Goal: Information Seeking & Learning: Learn about a topic

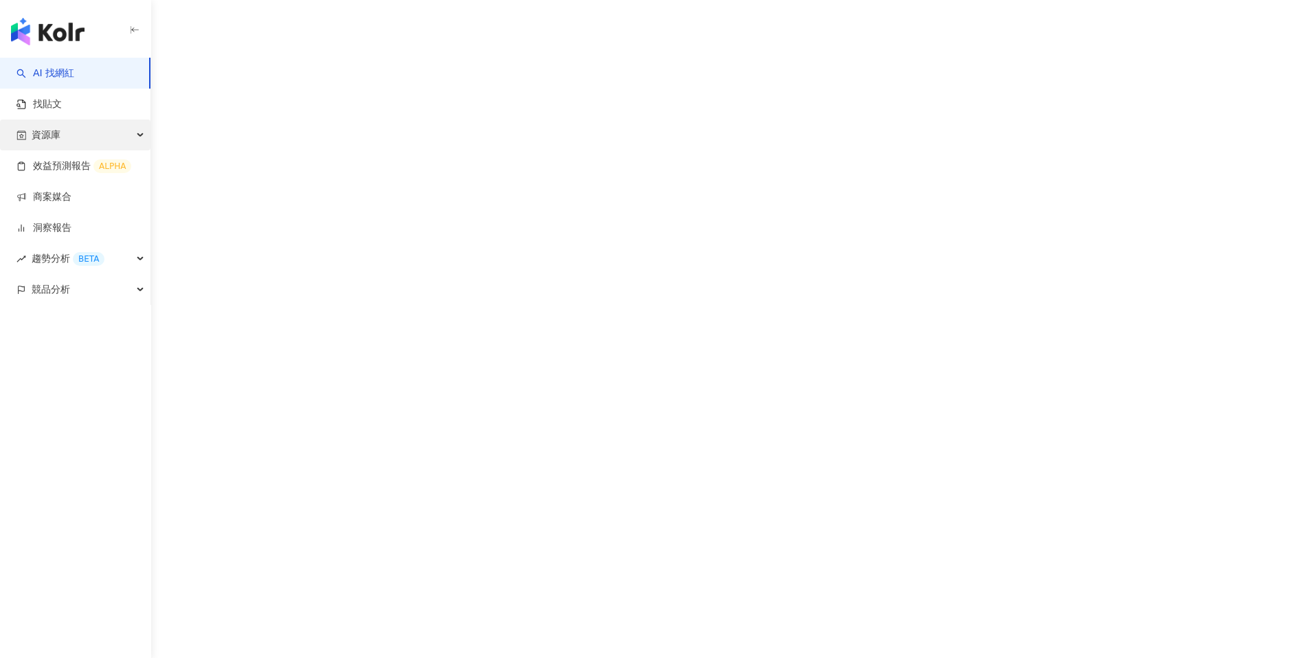
click at [72, 131] on div "資源庫" at bounding box center [75, 135] width 150 height 31
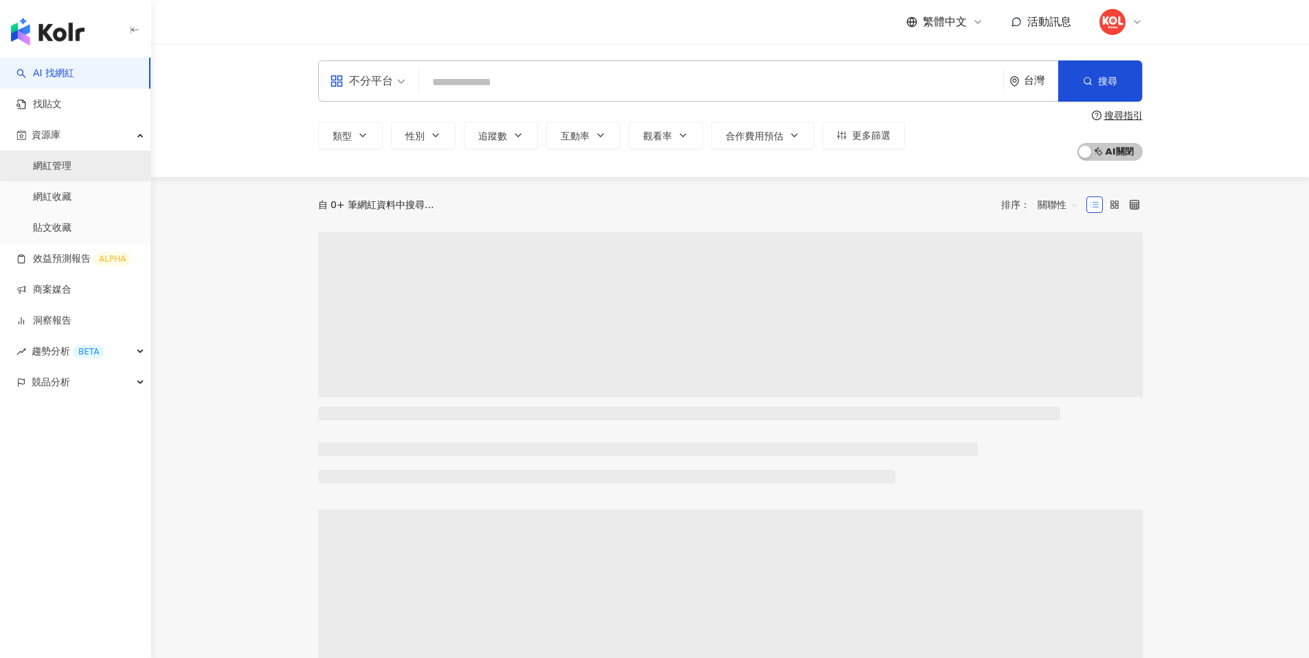
click at [67, 169] on link "網紅管理" at bounding box center [52, 166] width 38 height 14
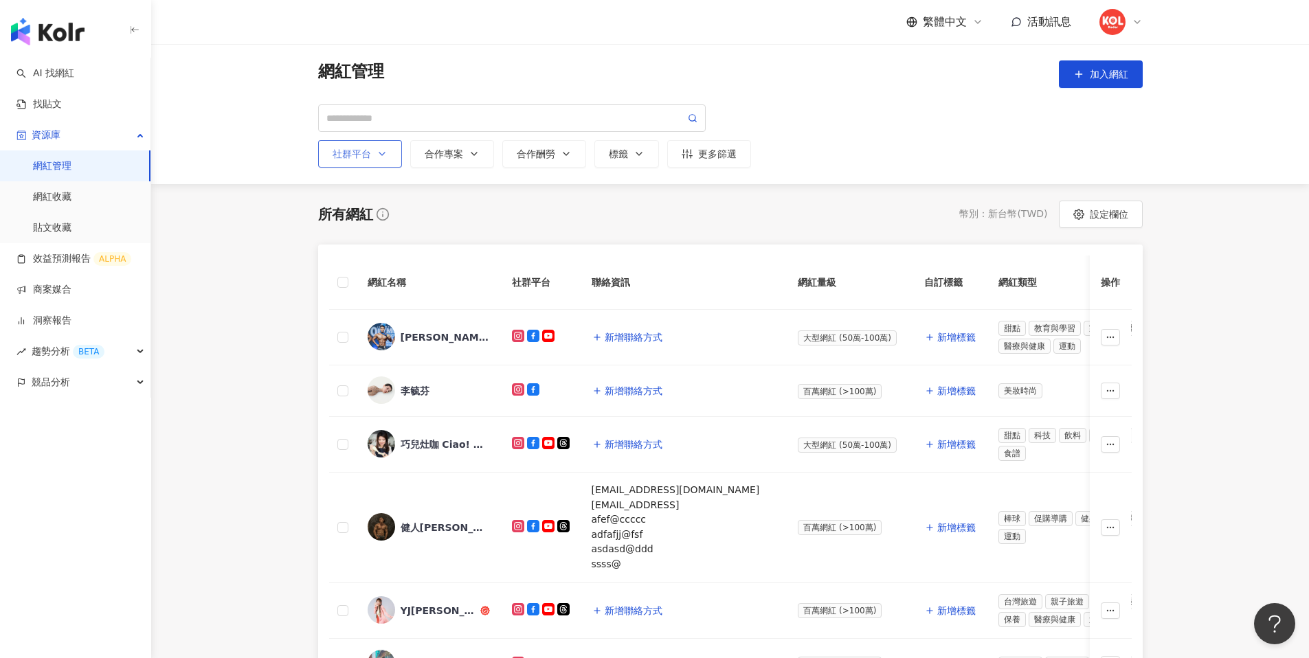
click at [374, 153] on div "社群平台" at bounding box center [360, 153] width 55 height 11
click at [268, 328] on main "網紅管理 加入網紅 社群平台 全選 Instagram Facebook YouTube tiktok-icon TikTok X 合作專案 合作酬勞 標籤 …" at bounding box center [730, 577] width 1158 height 1067
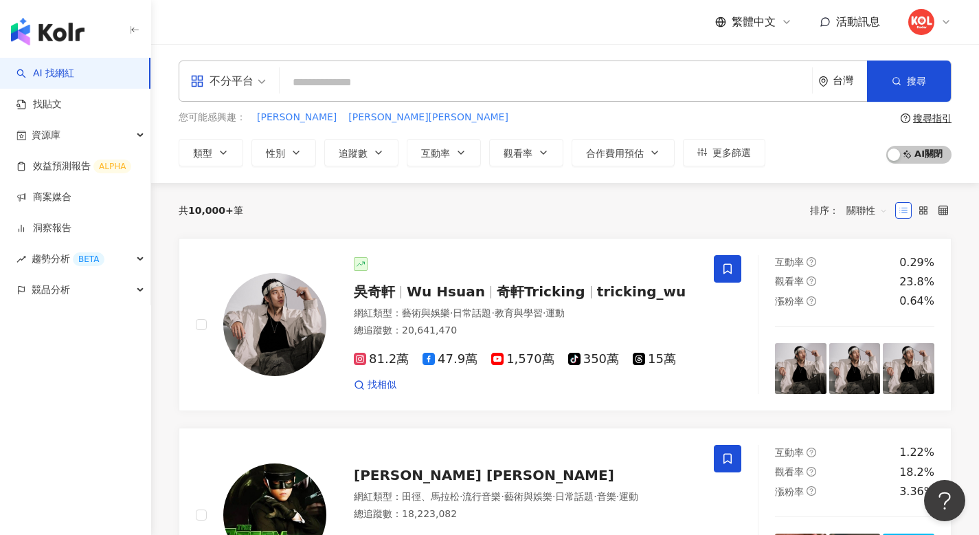
click at [346, 86] on input "search" at bounding box center [546, 82] width 522 height 26
click at [227, 145] on button "類型" at bounding box center [211, 152] width 65 height 27
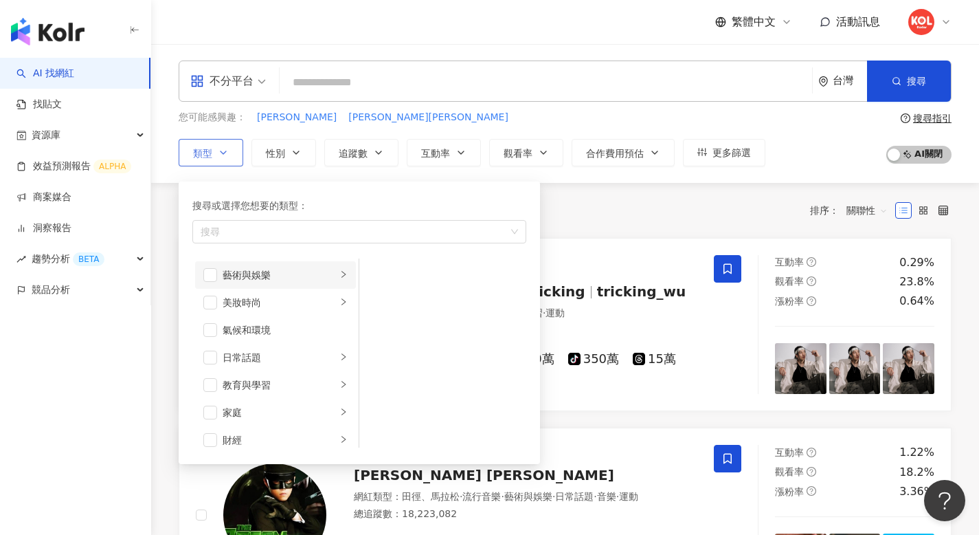
click at [247, 271] on div "藝術與娛樂" at bounding box center [280, 274] width 114 height 15
click at [210, 271] on span "button" at bounding box center [210, 275] width 14 height 14
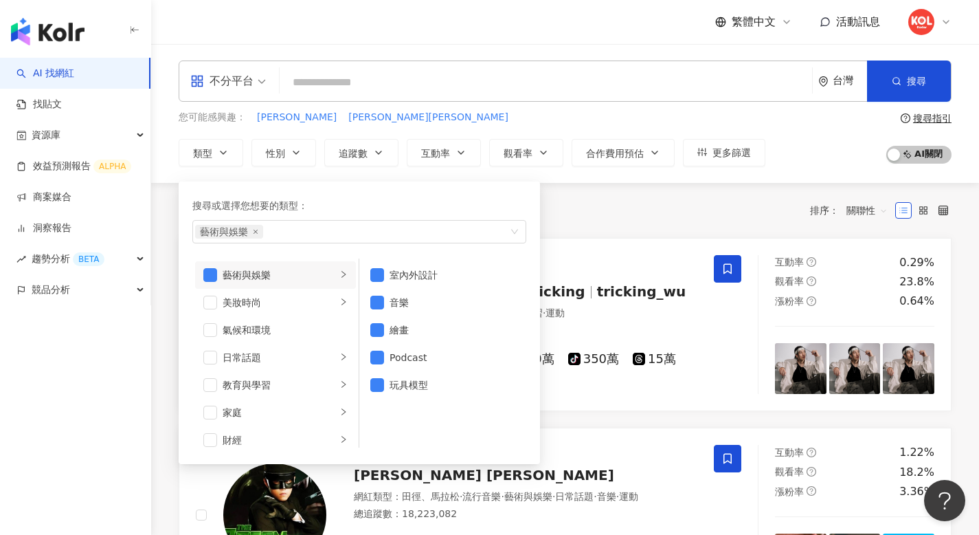
click at [643, 208] on div "共 10,000+ 筆 排序： 關聯性" at bounding box center [565, 210] width 773 height 22
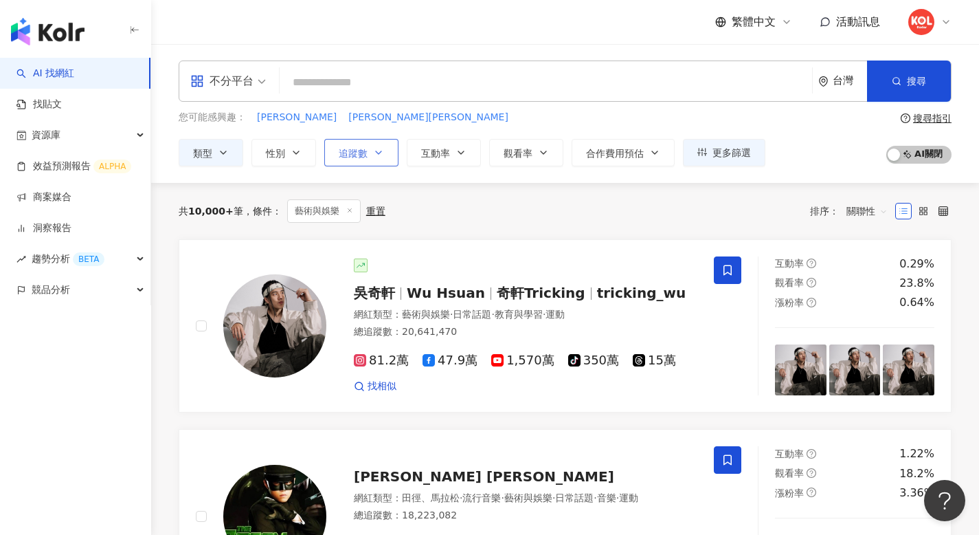
click at [389, 159] on button "追蹤數" at bounding box center [361, 152] width 74 height 27
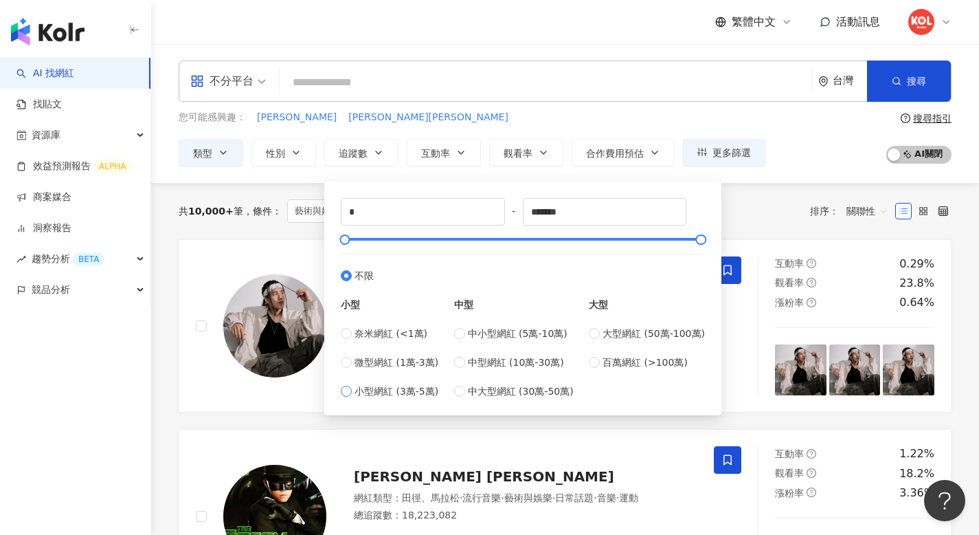
click at [376, 394] on span "小型網紅 (3萬-5萬)" at bounding box center [397, 390] width 84 height 15
type input "*****"
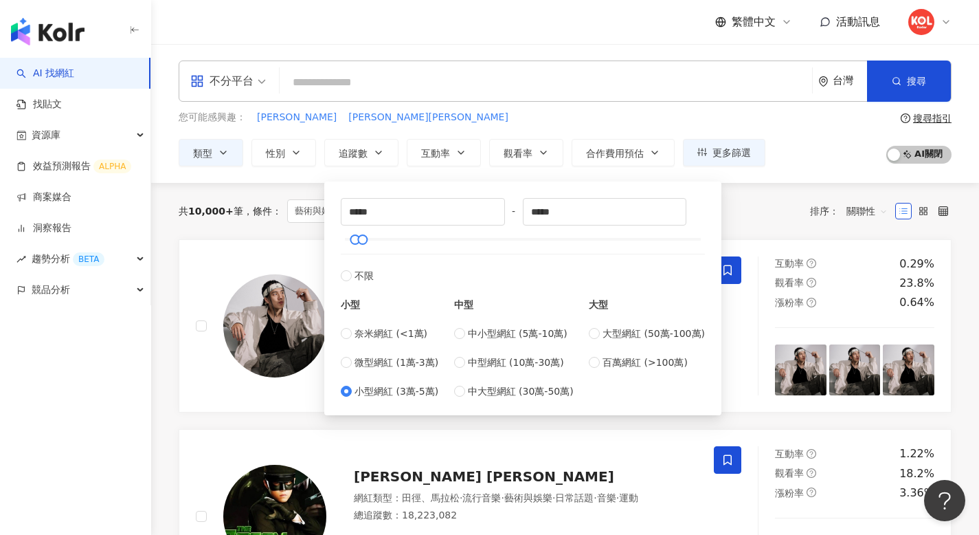
click at [756, 201] on div "共 10,000+ 筆 條件 ： 藝術與娛樂 重置 排序： 關聯性" at bounding box center [565, 210] width 773 height 23
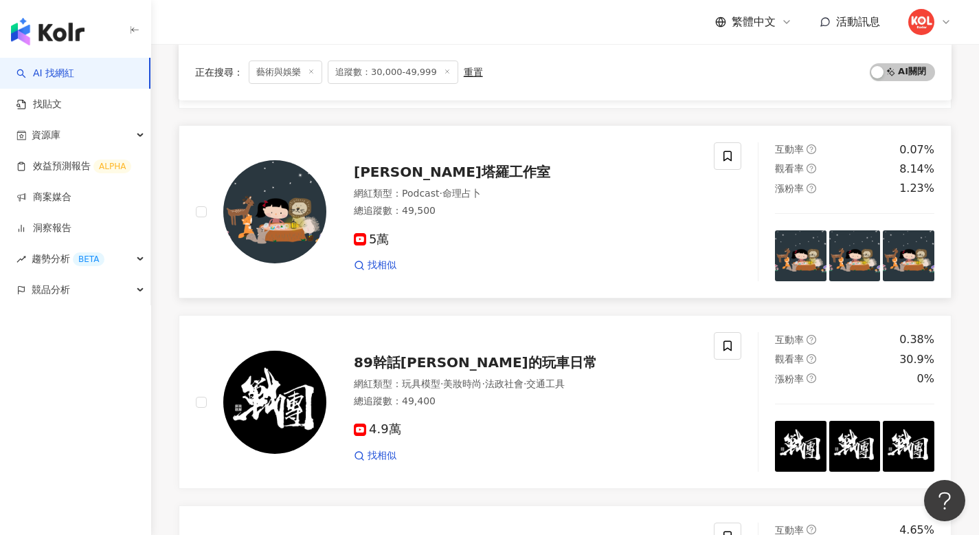
scroll to position [1135, 0]
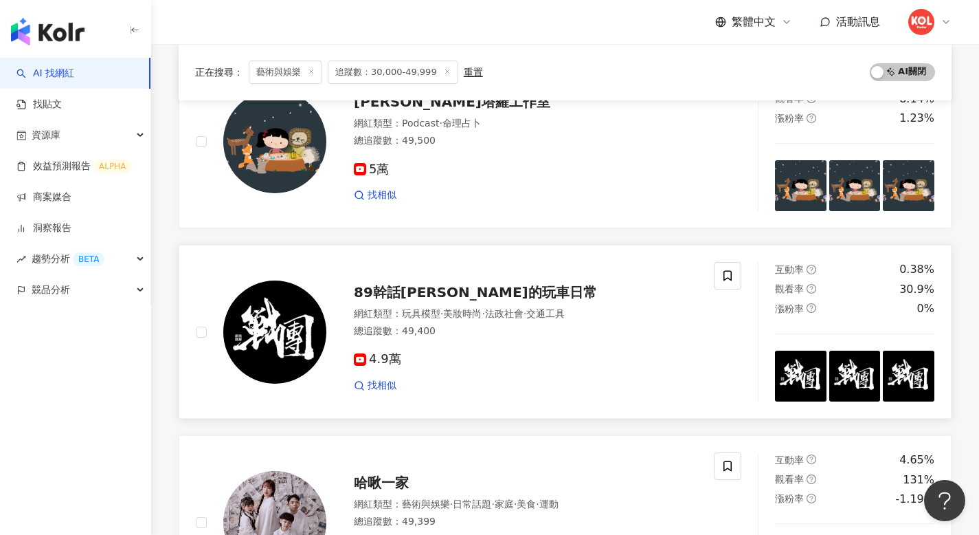
click at [400, 283] on div "89幹話鈞的玩車日常" at bounding box center [526, 291] width 344 height 19
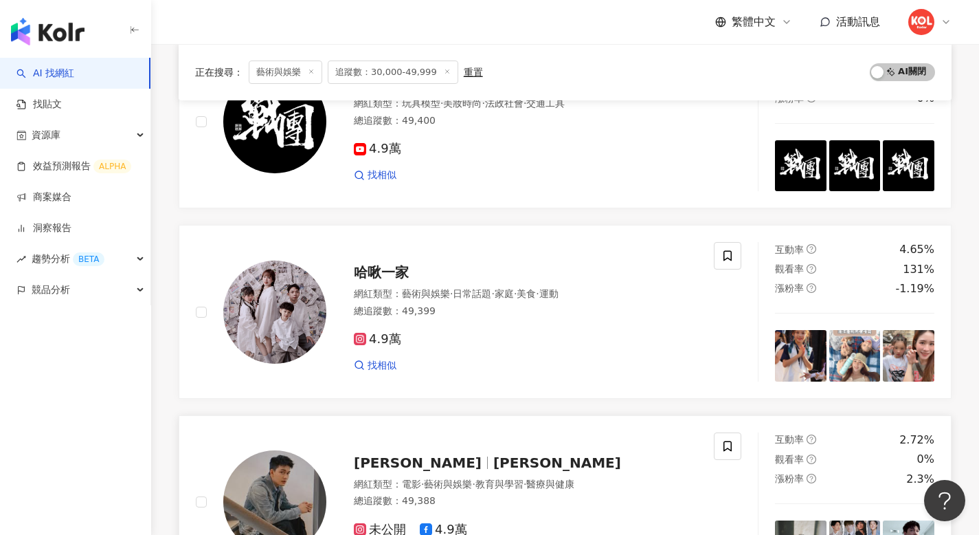
scroll to position [1514, 0]
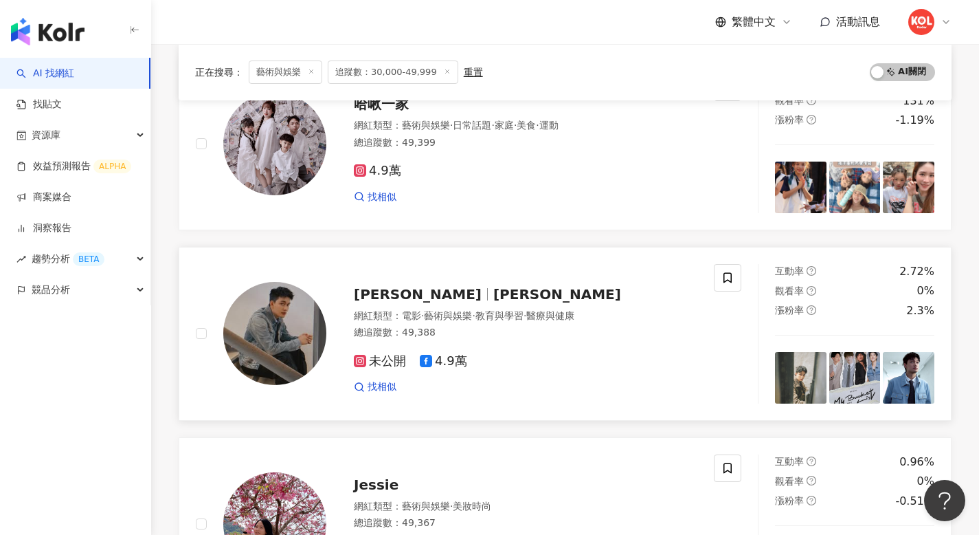
click at [401, 296] on span "劉子銓Troy" at bounding box center [418, 294] width 128 height 16
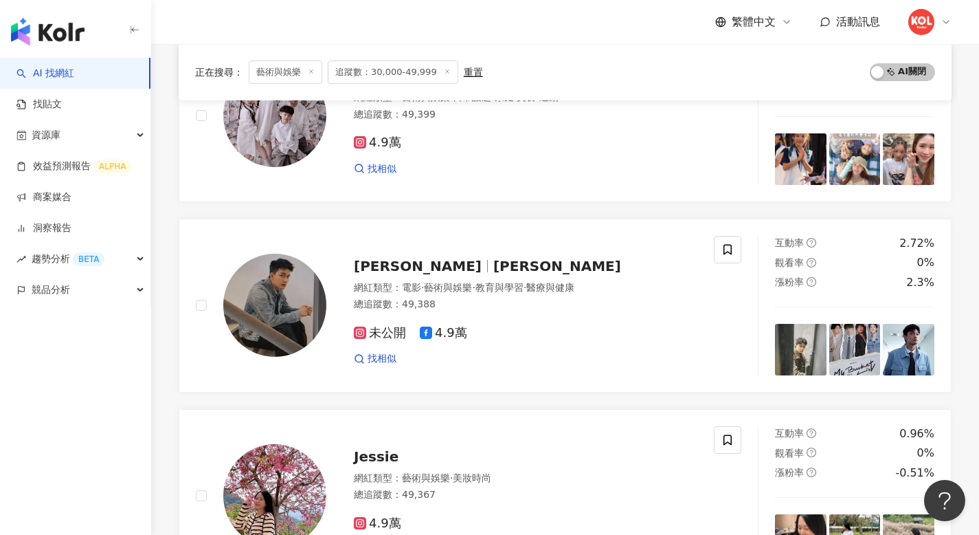
scroll to position [1825, 0]
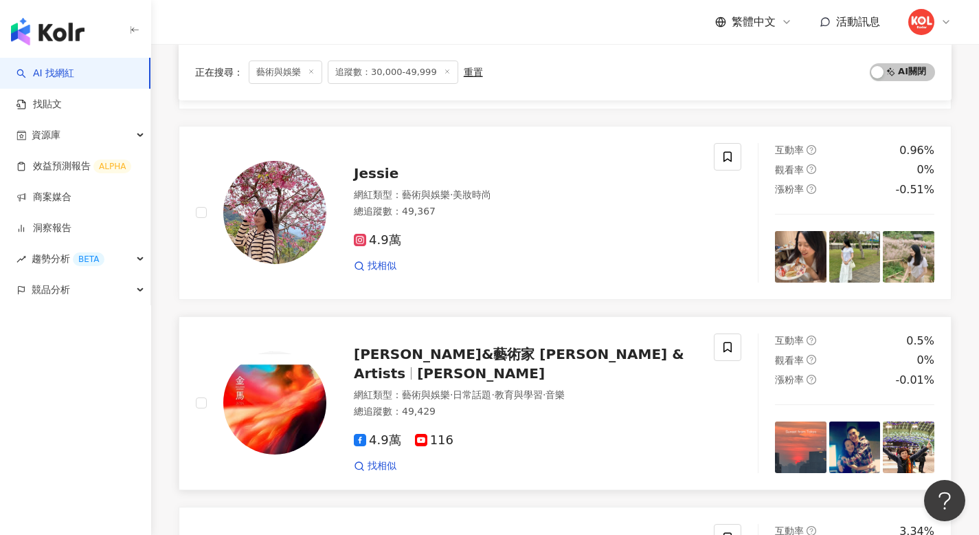
click at [400, 357] on span "許芳宜&藝術家 Fang-Yi Sheu & Artists" at bounding box center [519, 364] width 331 height 36
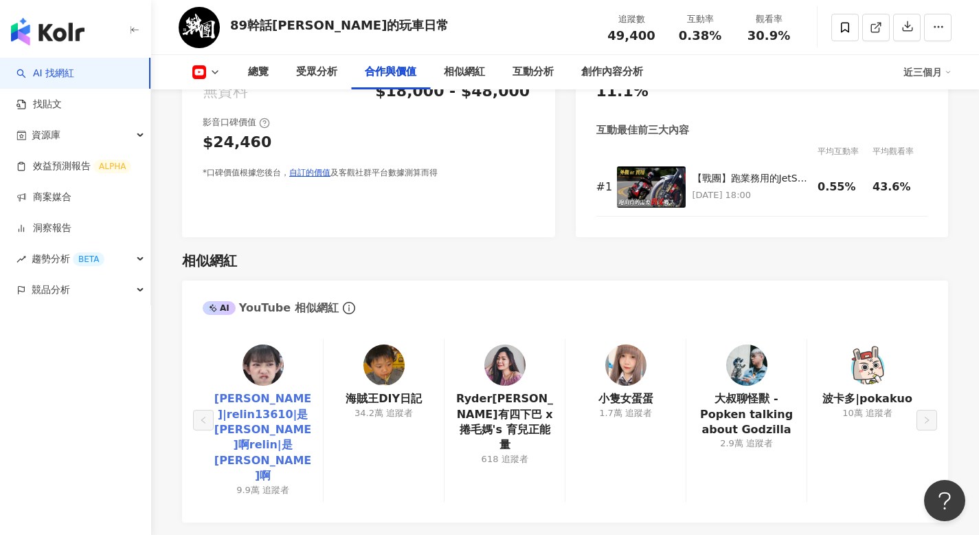
click at [262, 414] on link "芮琳Relin|relin13610|是芮琳啊relin|是芮琳啊" at bounding box center [263, 437] width 98 height 92
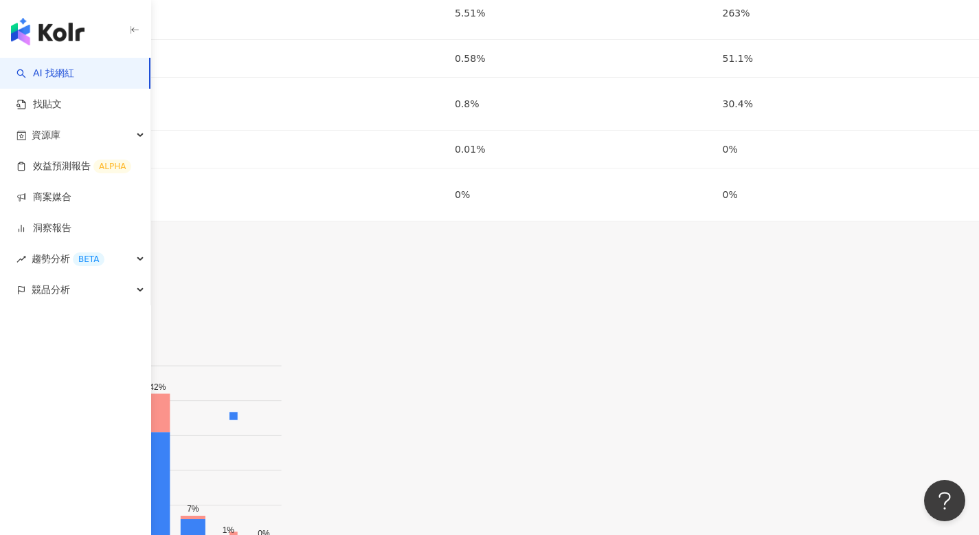
scroll to position [2340, 0]
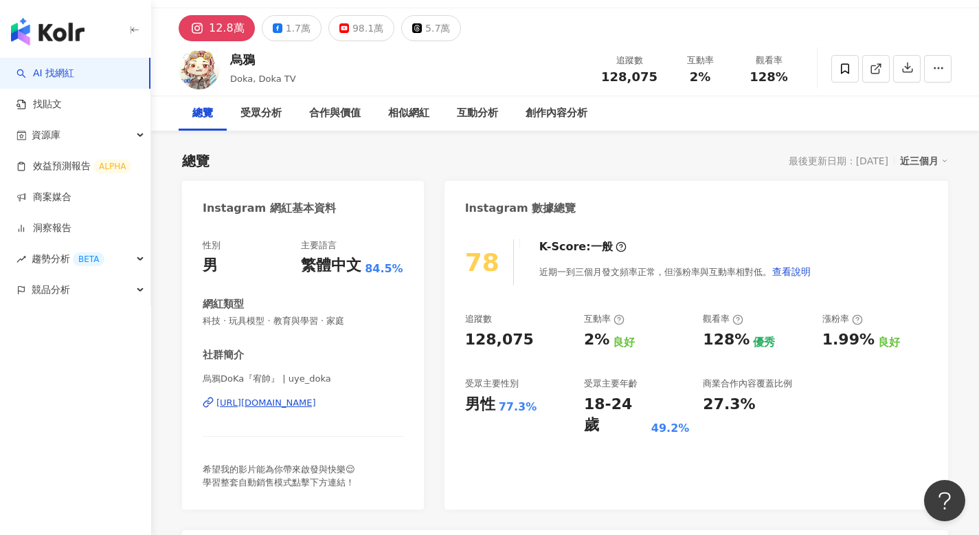
scroll to position [1288, 0]
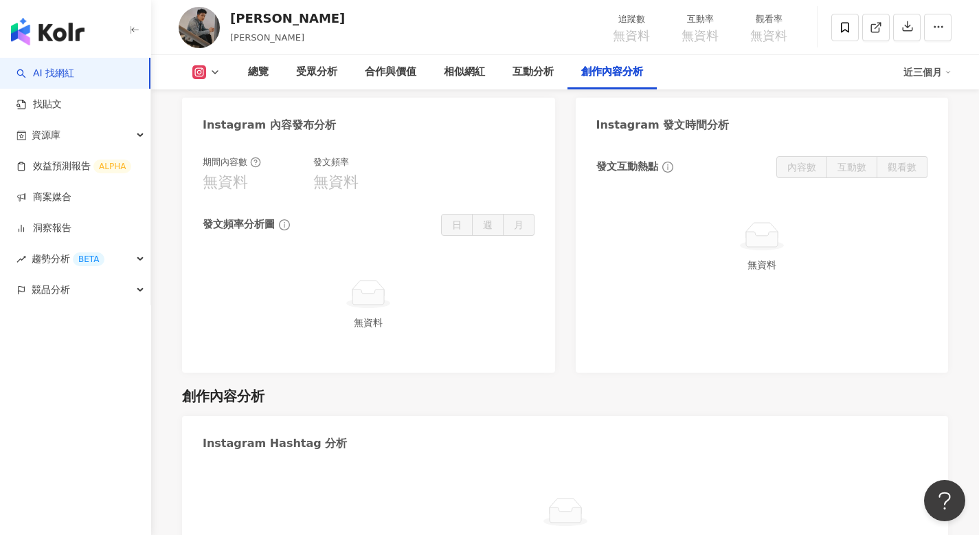
scroll to position [3621, 0]
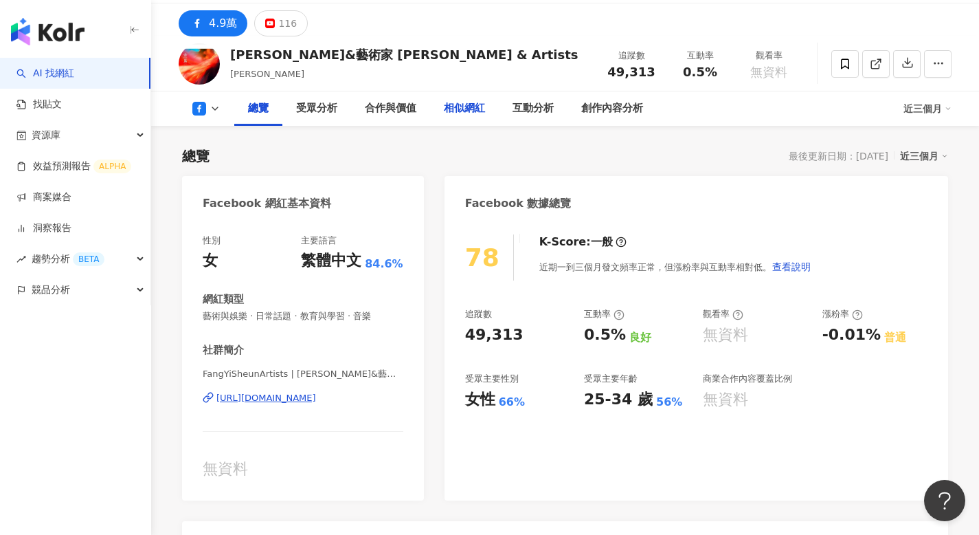
click at [456, 118] on div "相似網紅" at bounding box center [464, 108] width 69 height 34
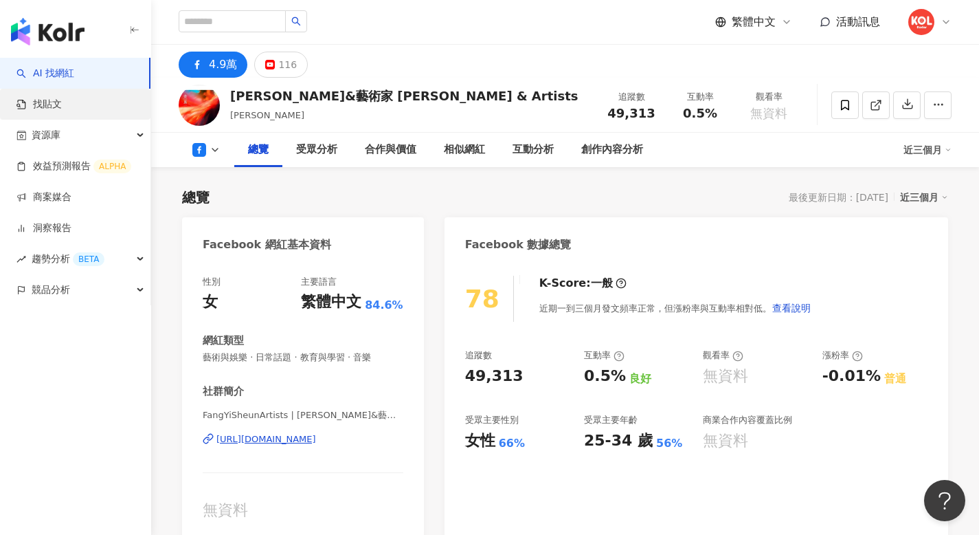
click at [61, 100] on link "找貼文" at bounding box center [38, 105] width 45 height 14
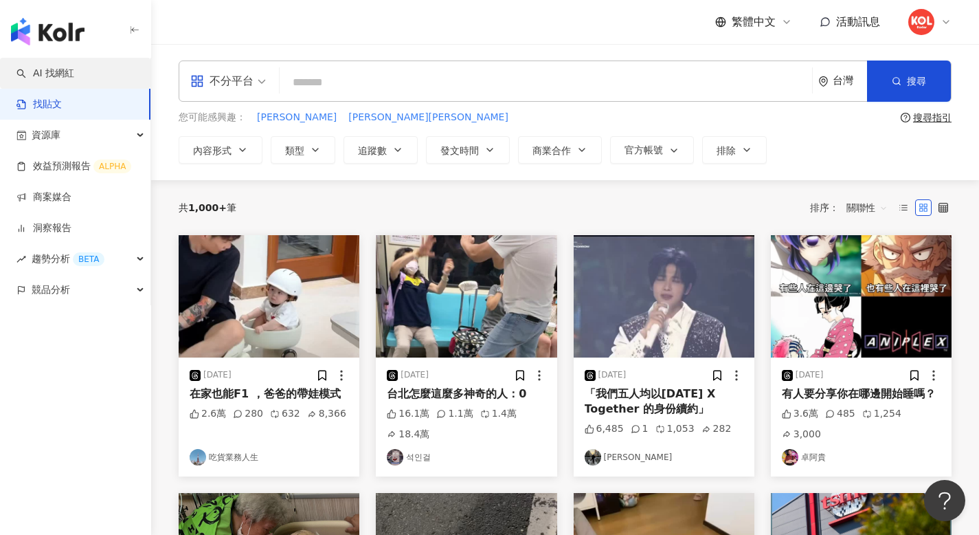
click at [74, 78] on link "AI 找網紅" at bounding box center [45, 74] width 58 height 14
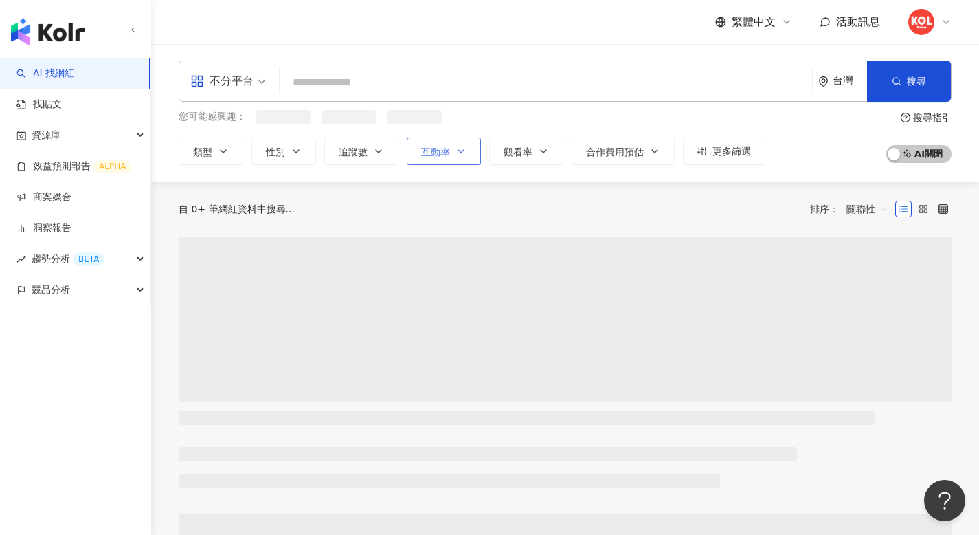
click at [436, 144] on button "互動率" at bounding box center [444, 150] width 74 height 27
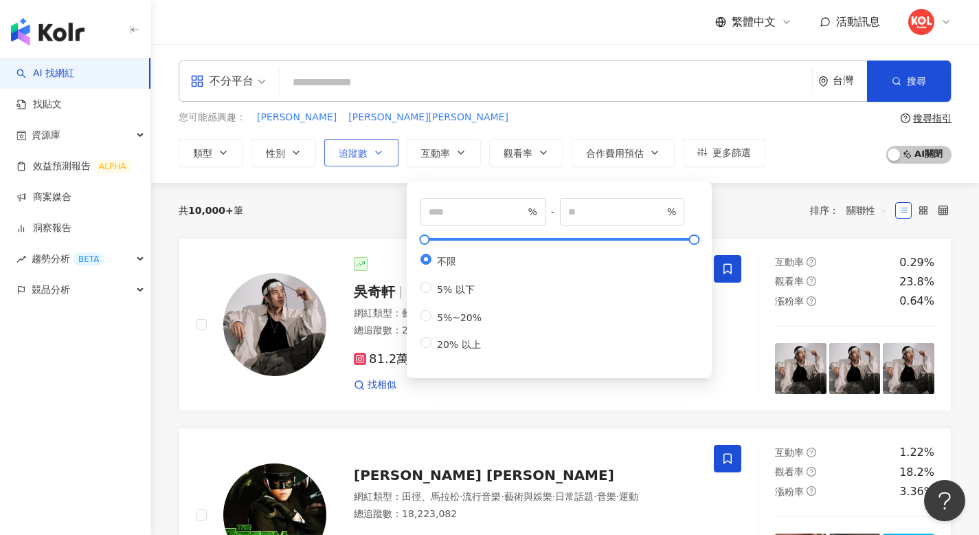
click at [348, 148] on span "追蹤數" at bounding box center [353, 153] width 29 height 11
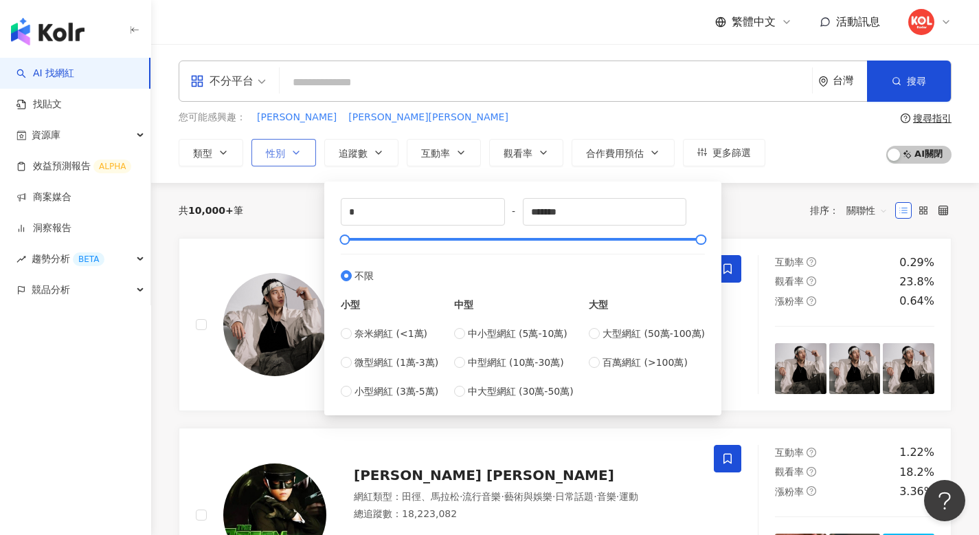
click at [292, 148] on icon "button" at bounding box center [296, 152] width 11 height 11
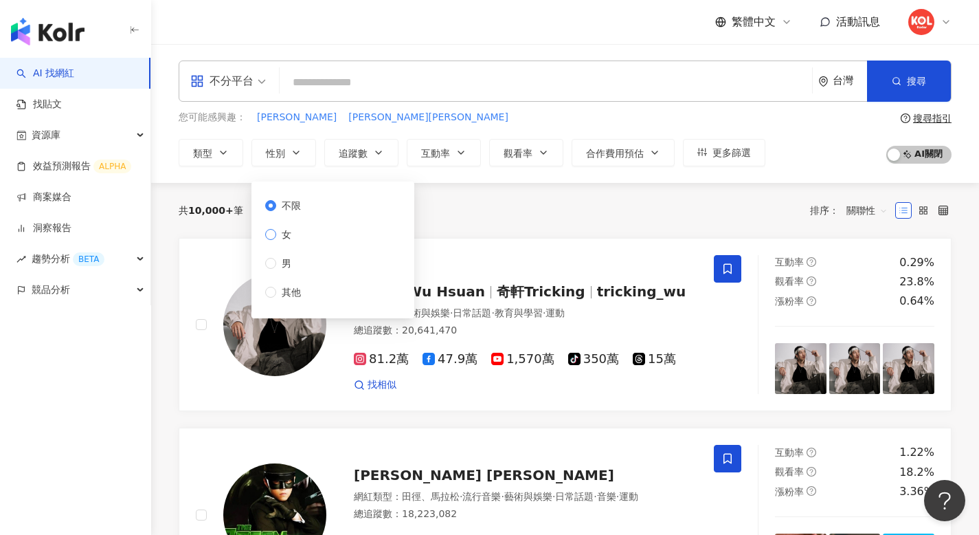
click at [298, 239] on label "女" at bounding box center [285, 234] width 41 height 15
click at [210, 157] on span "類型" at bounding box center [202, 153] width 19 height 11
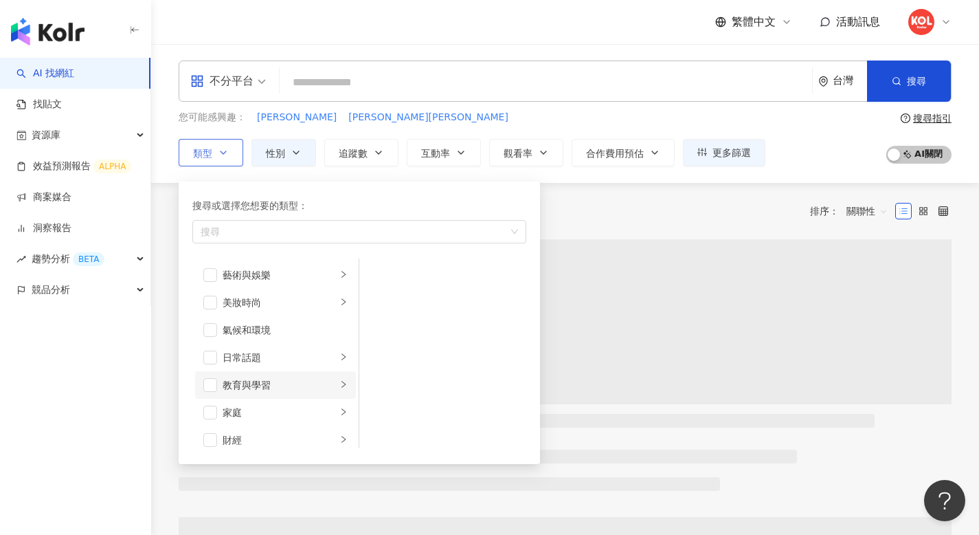
click at [224, 383] on div "教育與學習" at bounding box center [280, 384] width 114 height 15
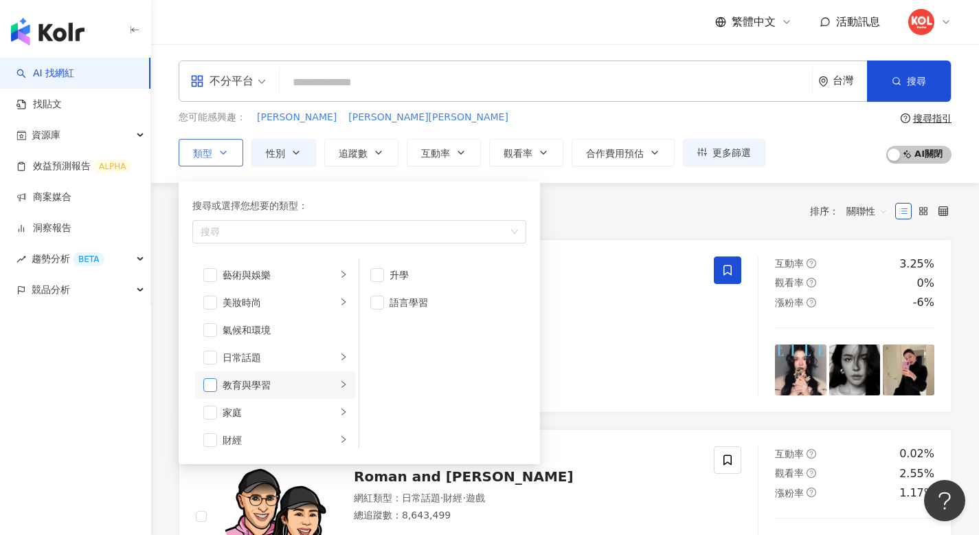
click at [208, 385] on span "button" at bounding box center [210, 385] width 14 height 14
click at [616, 240] on link "李毓芬 Tia 網紅類型 ： 美妝時尚 總追蹤數 ： 12,189,052 962.6萬 256.3萬 找相似 互動率 3.25% 觀看率 0% 漲粉率 -6%" at bounding box center [565, 326] width 773 height 174
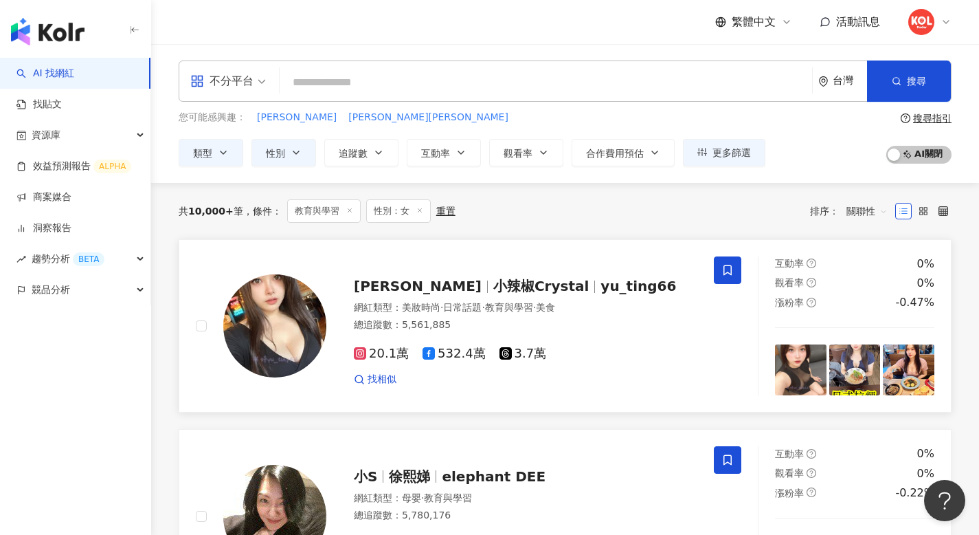
click at [493, 290] on span "小辣椒Crystal" at bounding box center [541, 286] width 96 height 16
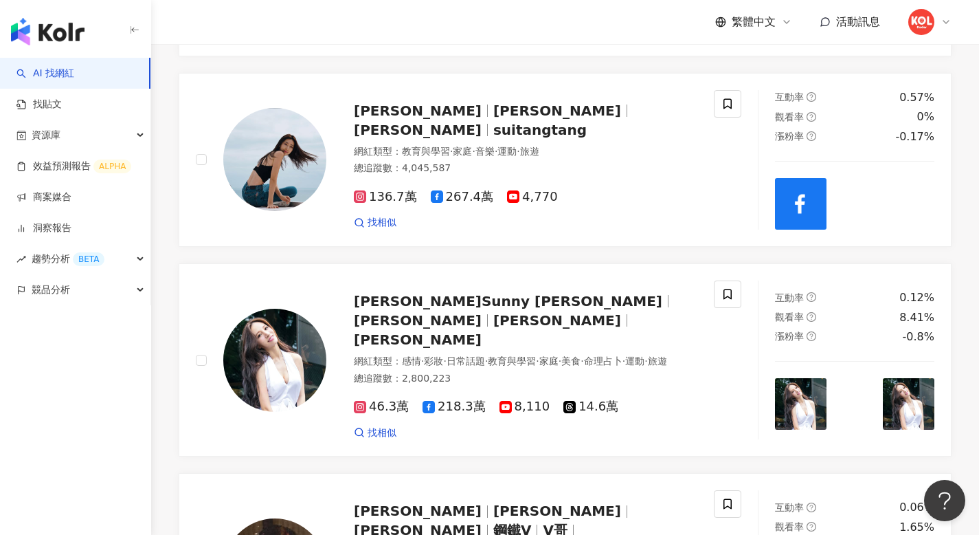
scroll to position [1349, 0]
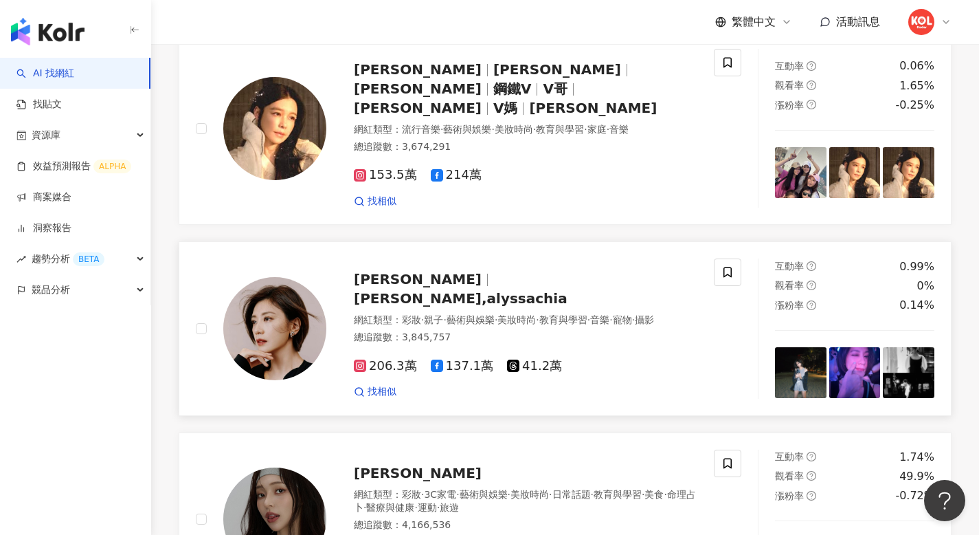
click at [489, 290] on span "賈靜雯,AlyssaChia,alyssachia" at bounding box center [461, 298] width 214 height 16
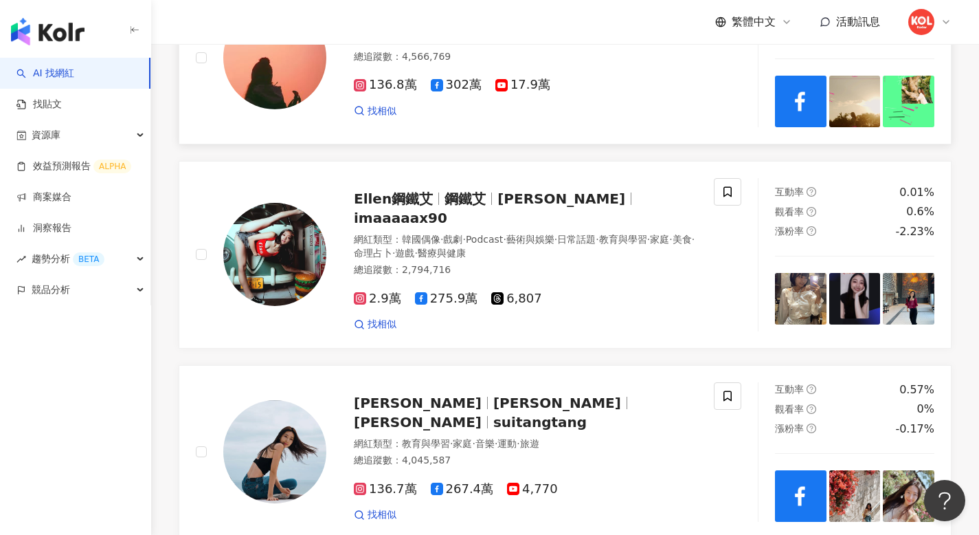
scroll to position [0, 0]
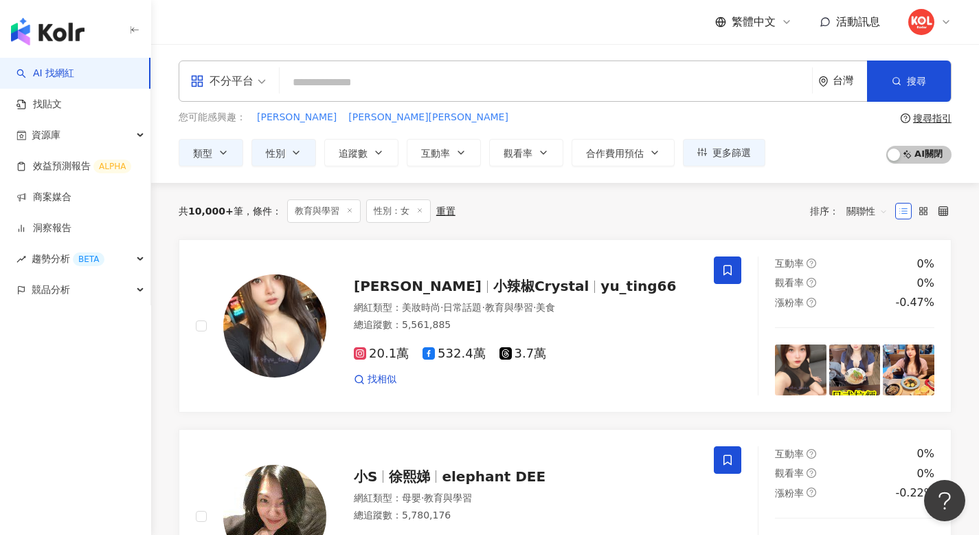
click at [916, 8] on div at bounding box center [930, 21] width 44 height 27
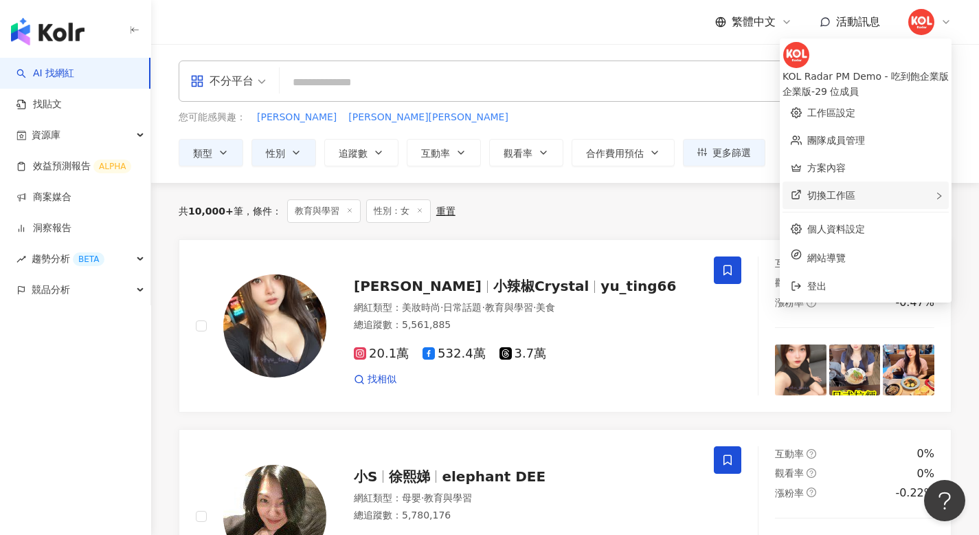
click at [807, 190] on span "切換工作區" at bounding box center [831, 195] width 48 height 11
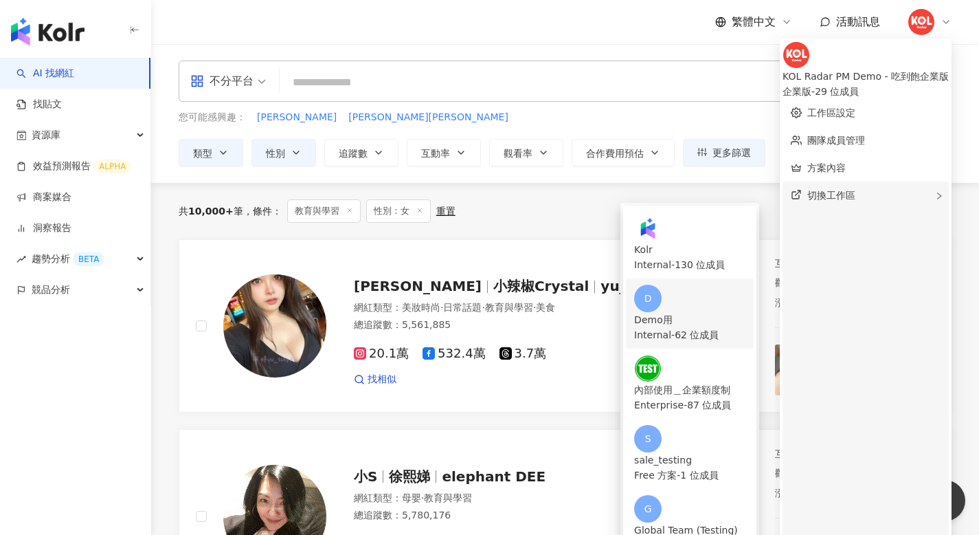
click at [639, 327] on div "Internal - 62 位成員" at bounding box center [689, 334] width 111 height 15
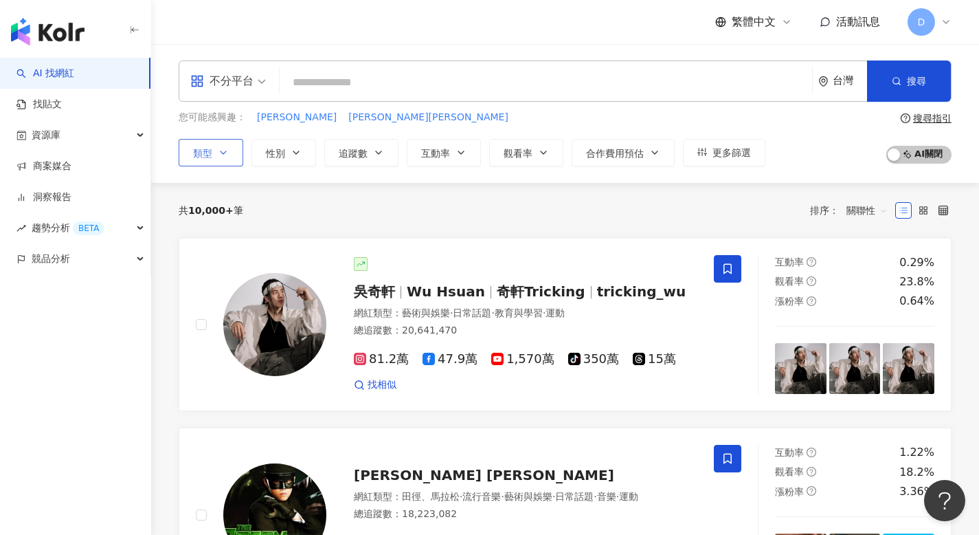
click at [211, 149] on span "類型" at bounding box center [202, 153] width 19 height 11
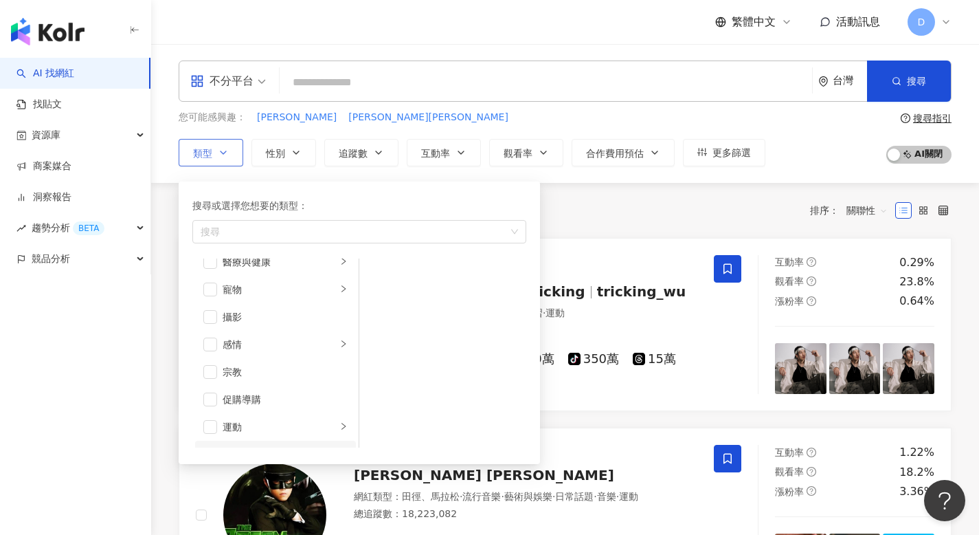
scroll to position [476, 0]
click at [214, 352] on span "button" at bounding box center [210, 348] width 14 height 14
click at [640, 205] on div "共 10,000+ 筆 排序： 關聯性" at bounding box center [565, 210] width 773 height 22
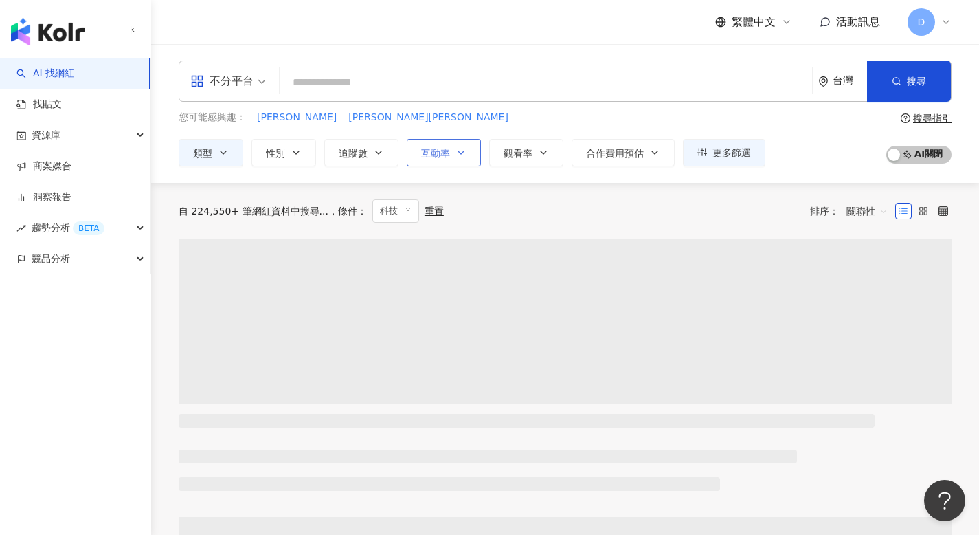
click at [449, 155] on span "互動率" at bounding box center [435, 153] width 29 height 11
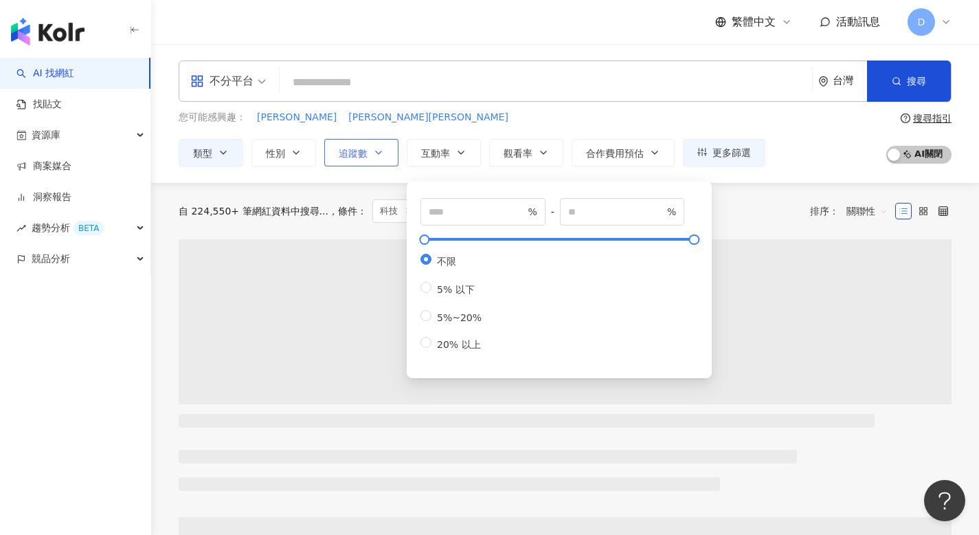
click at [387, 157] on button "追蹤數" at bounding box center [361, 152] width 74 height 27
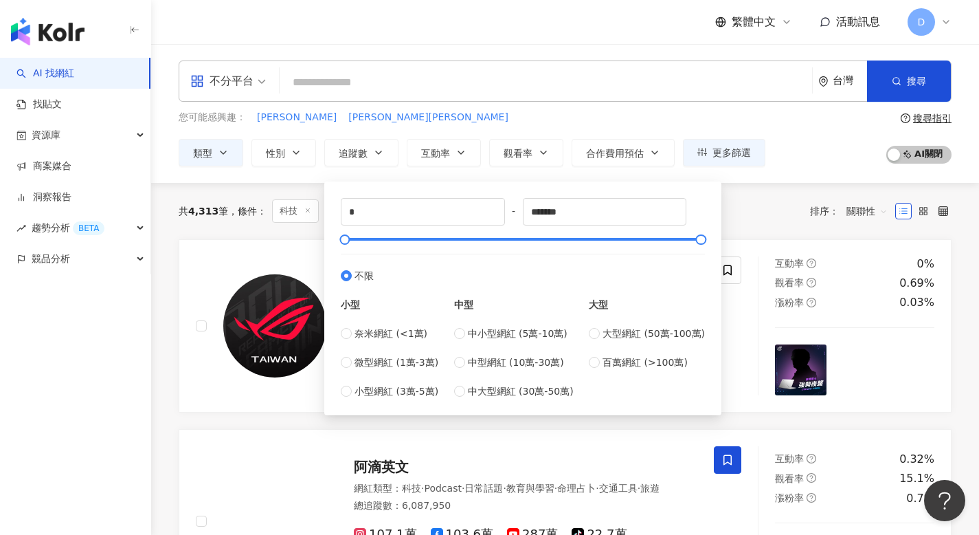
click at [339, 364] on div "* - ******* 不限 小型 奈米網紅 (<1萬) 微型網紅 (1萬-3萬) 小型網紅 (3萬-5萬) 中型 中小型網紅 (5萬-10萬) 中型網紅 (…" at bounding box center [523, 298] width 381 height 217
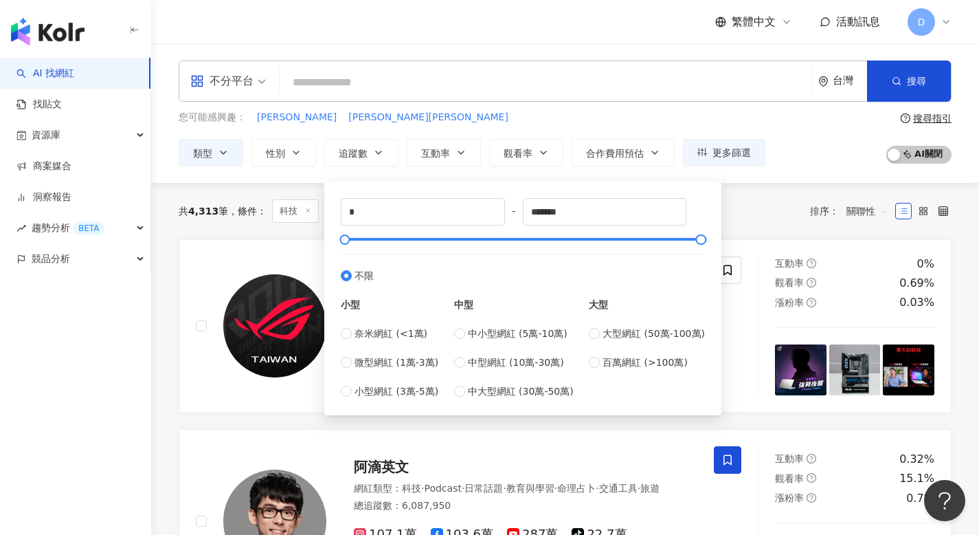
type input "*****"
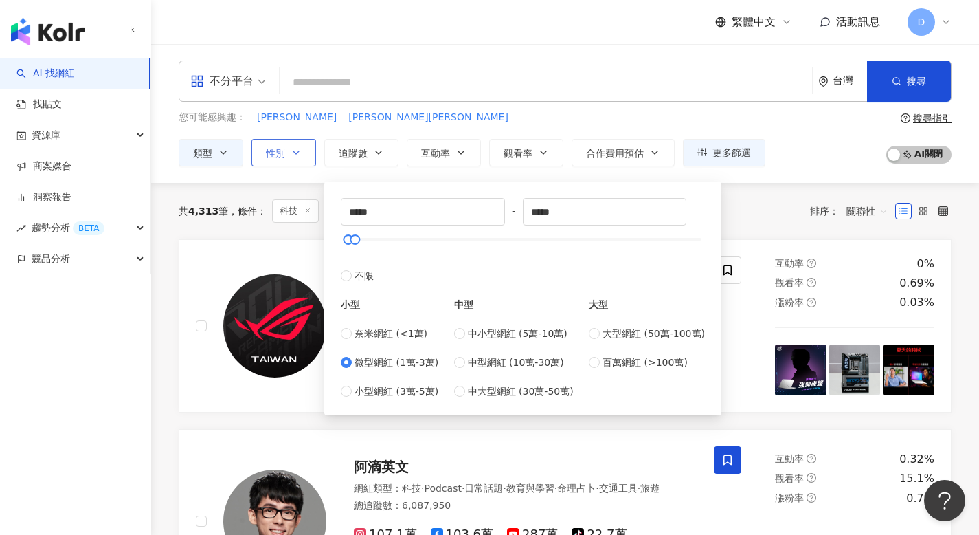
click at [293, 153] on icon "button" at bounding box center [296, 152] width 11 height 11
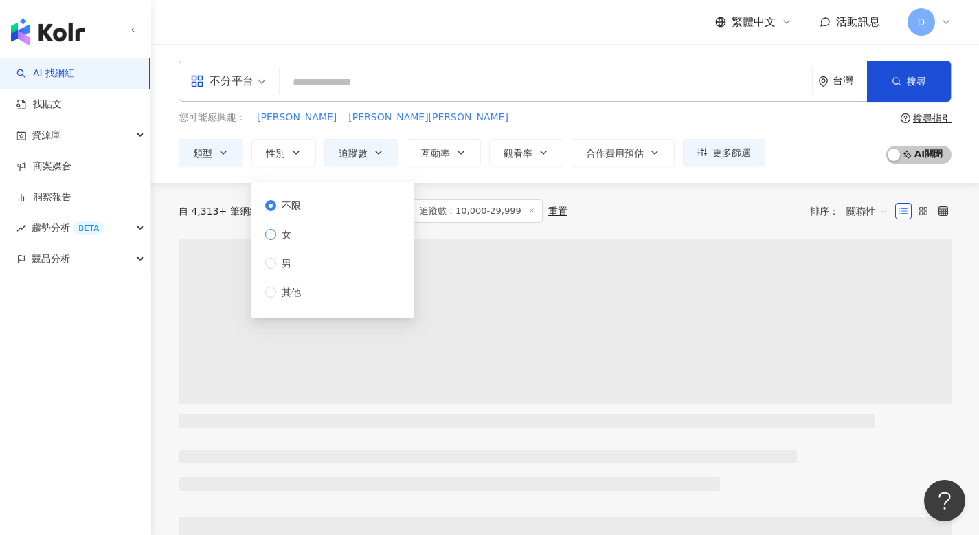
click at [282, 239] on span "女" at bounding box center [286, 234] width 21 height 15
click at [612, 216] on div "自 4,313+ 筆網紅資料中搜尋... 條件 ： 科技 追蹤數：10,000-29,999 重置 排序： 關聯性" at bounding box center [565, 210] width 773 height 23
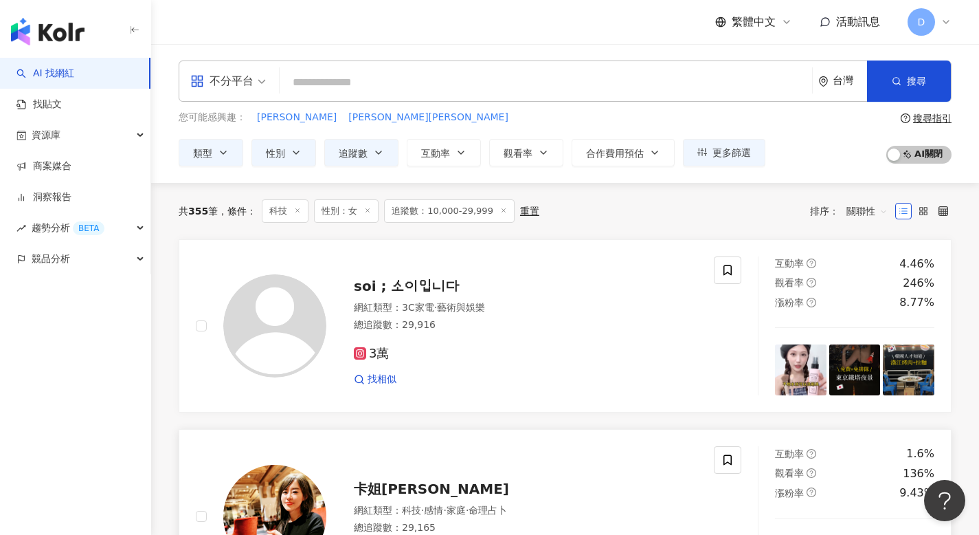
scroll to position [205, 0]
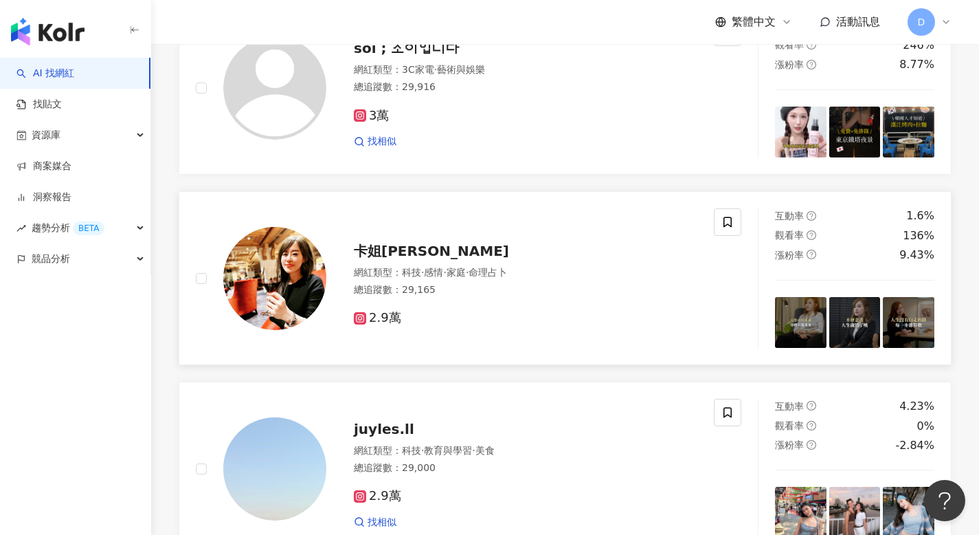
click at [402, 259] on span "卡姐[PERSON_NAME]" at bounding box center [431, 251] width 155 height 16
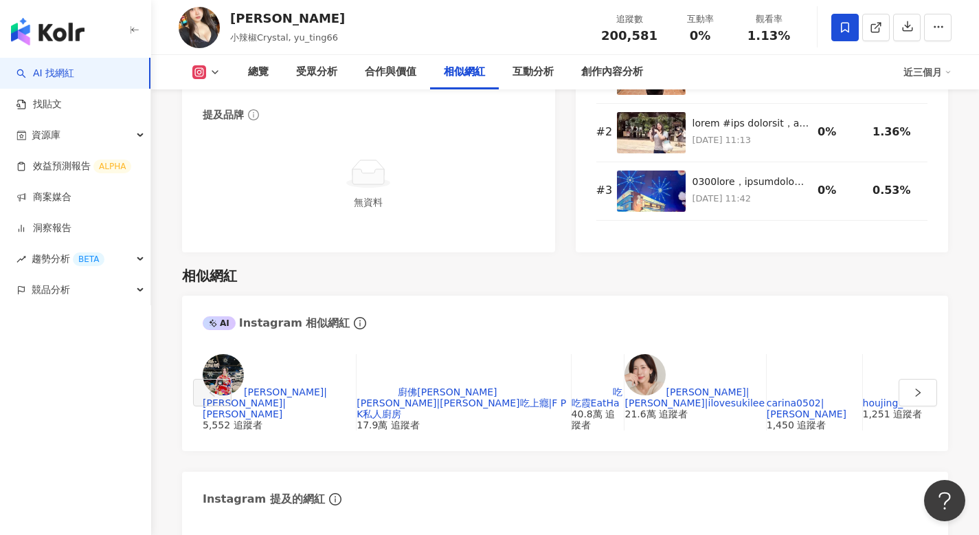
scroll to position [2604, 0]
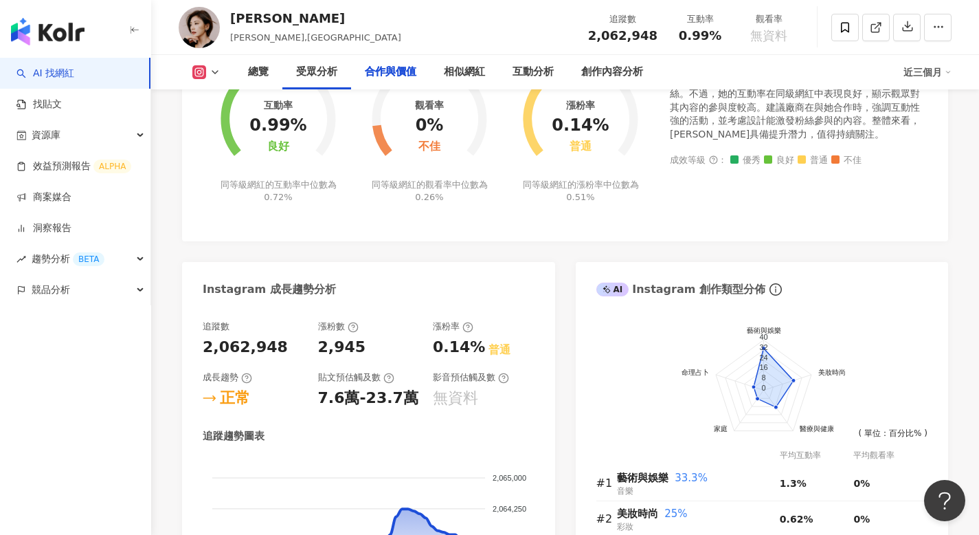
scroll to position [2408, 0]
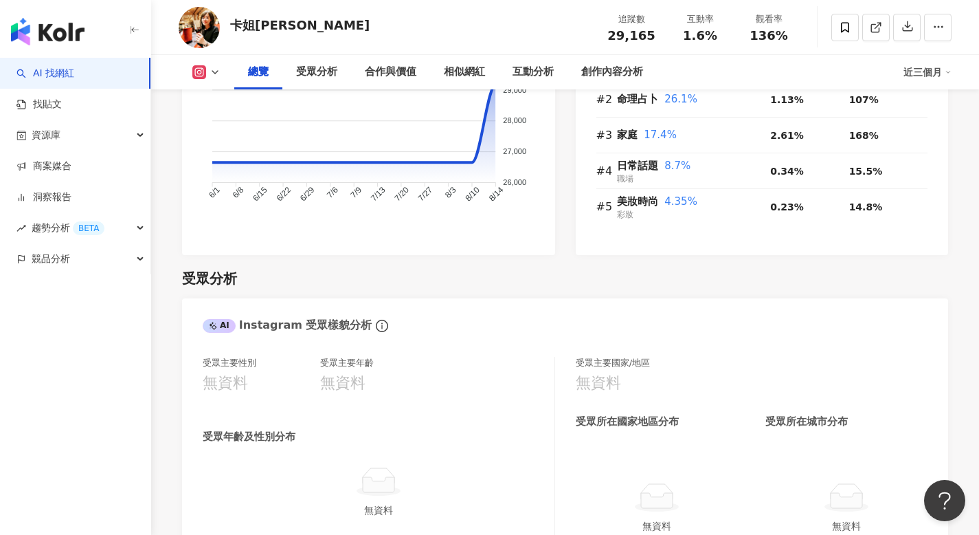
scroll to position [874, 0]
